Goal: Navigation & Orientation: Find specific page/section

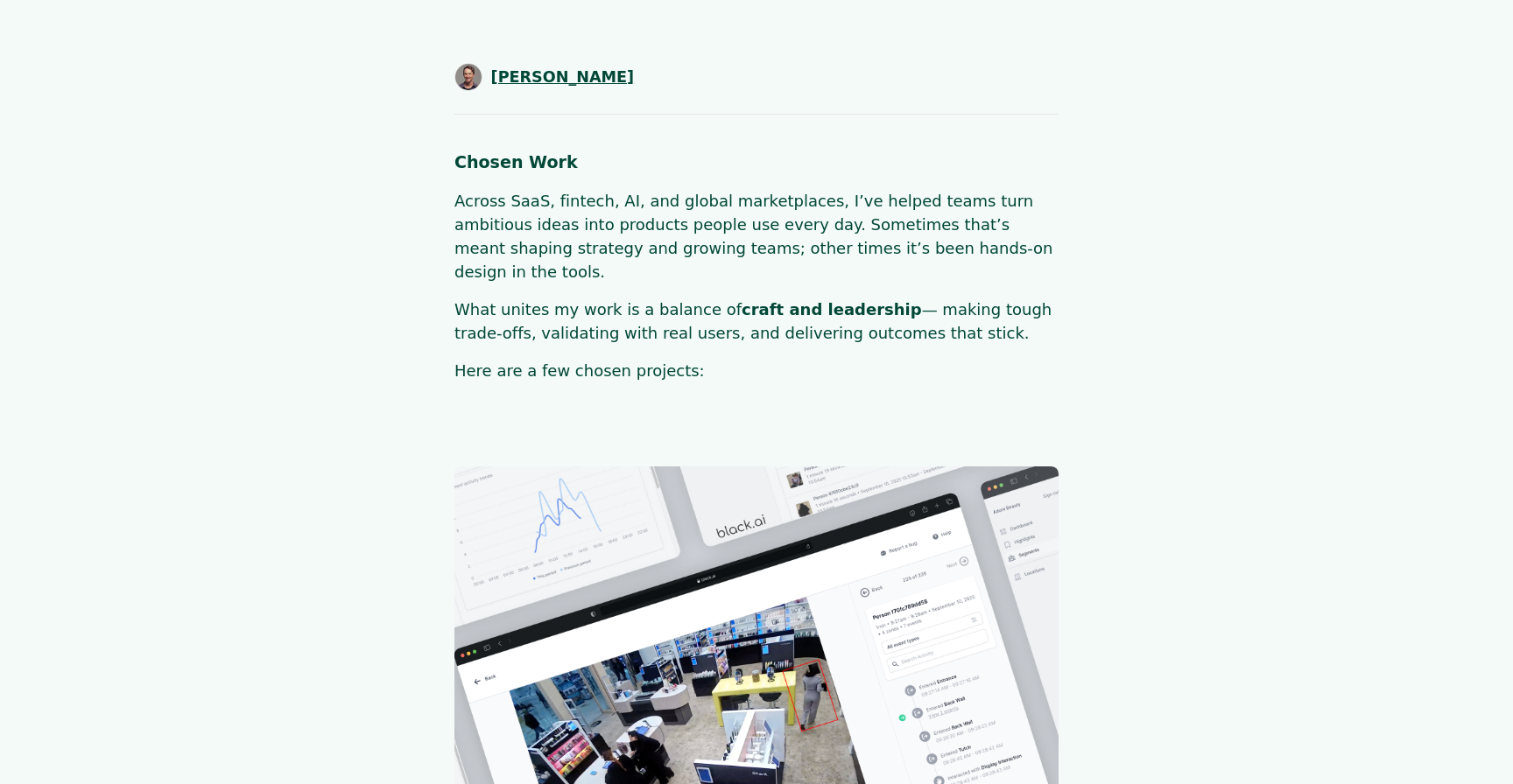
click at [565, 85] on span "[PERSON_NAME]" at bounding box center [563, 77] width 143 height 23
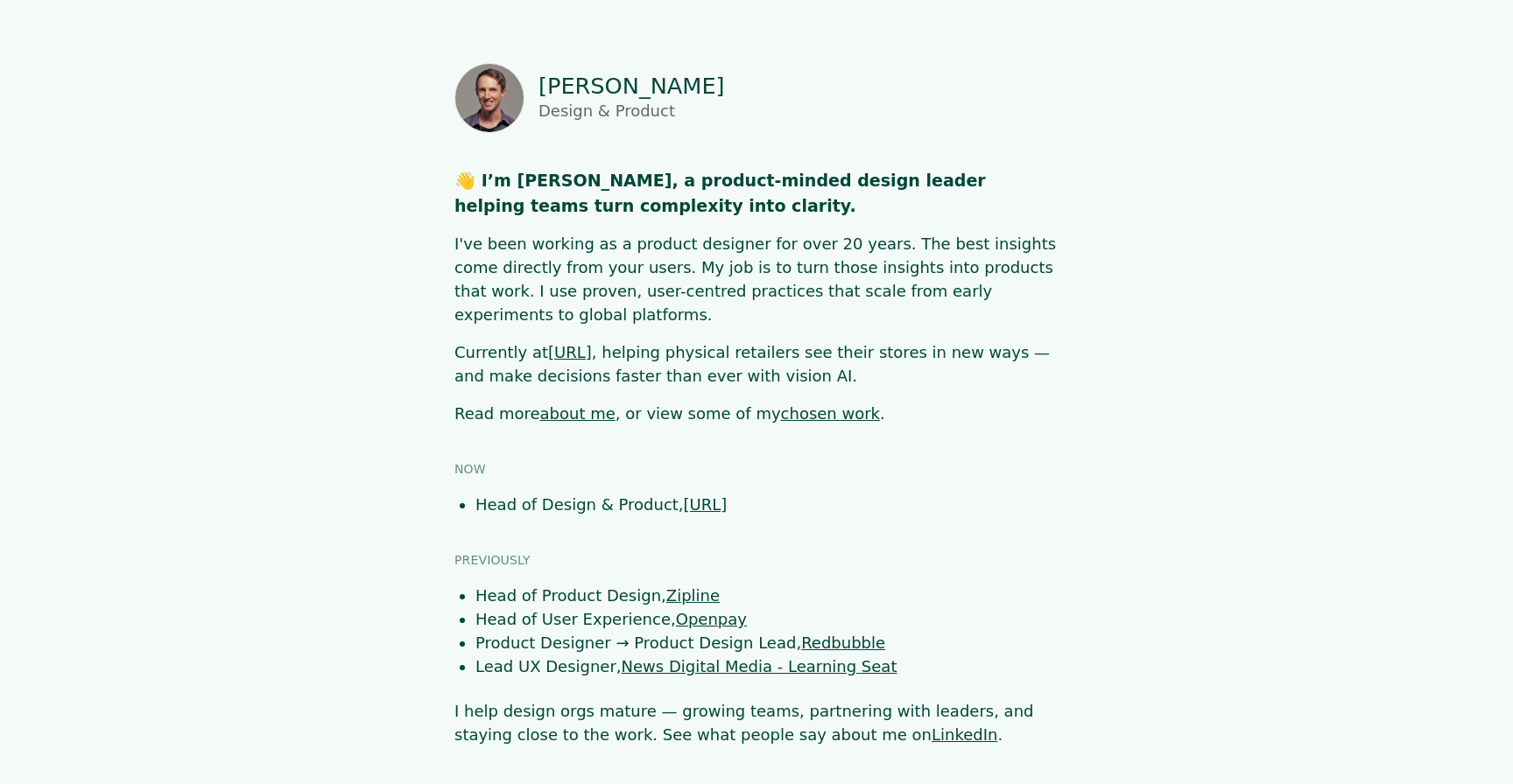
click at [563, 405] on link "about me" at bounding box center [578, 413] width 76 height 18
click at [781, 405] on link "chosen work" at bounding box center [830, 413] width 99 height 18
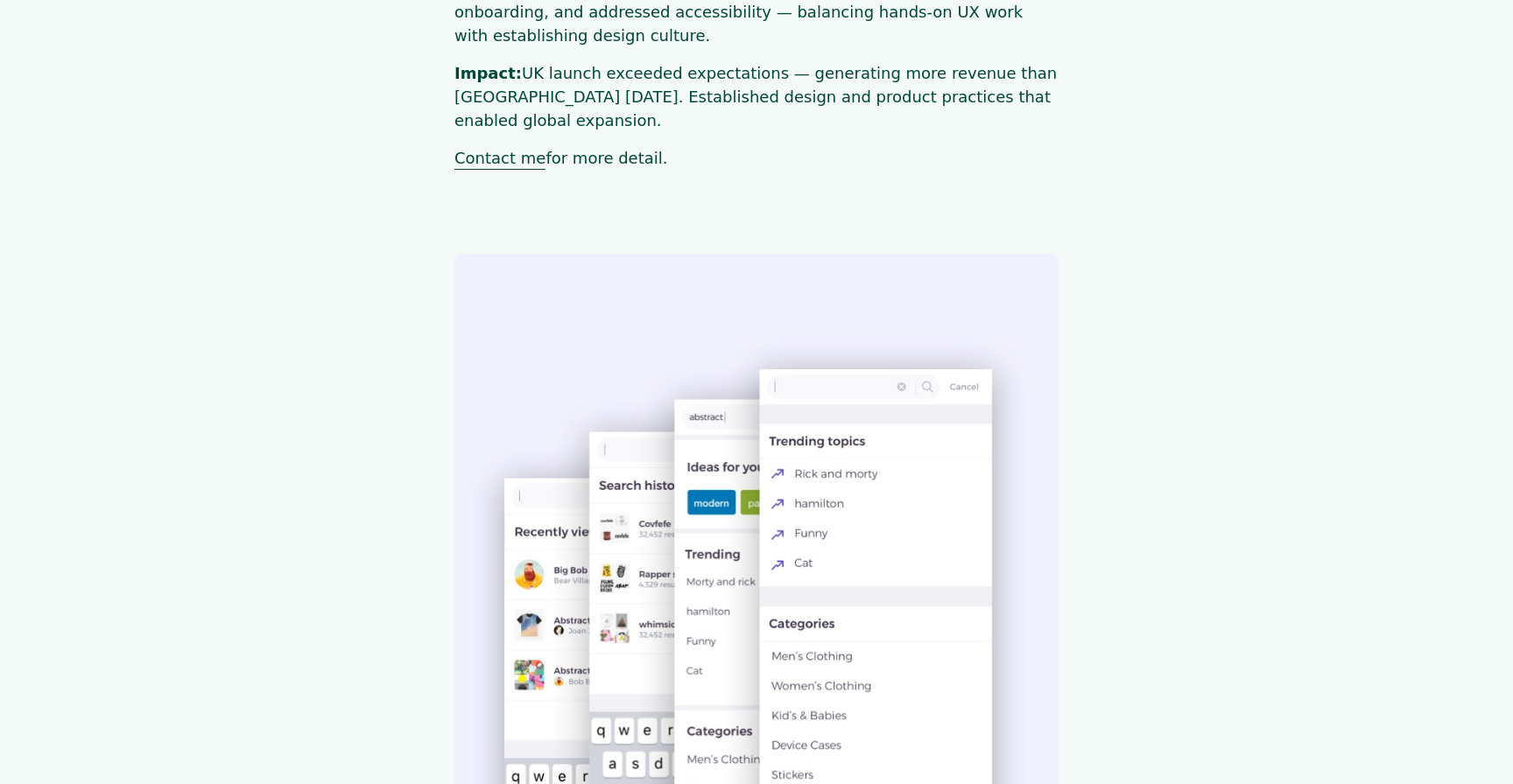
scroll to position [2304, 0]
